Goal: Task Accomplishment & Management: Manage account settings

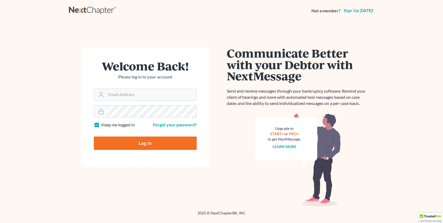
type input "[EMAIL_ADDRESS][DOMAIN_NAME]"
click at [137, 148] on input "Log In" at bounding box center [145, 143] width 103 height 13
type input "Thinking..."
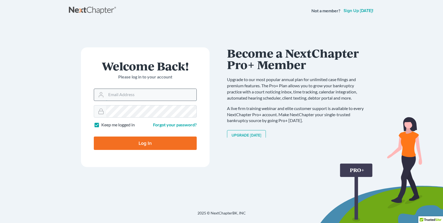
type input "[EMAIL_ADDRESS][DOMAIN_NAME]"
drag, startPoint x: 141, startPoint y: 95, endPoint x: 100, endPoint y: 95, distance: 41.0
click at [100, 95] on div "[EMAIL_ADDRESS][DOMAIN_NAME]" at bounding box center [145, 95] width 103 height 12
click at [150, 95] on input "[EMAIL_ADDRESS][DOMAIN_NAME]" at bounding box center [151, 95] width 90 height 12
